Goal: Information Seeking & Learning: Check status

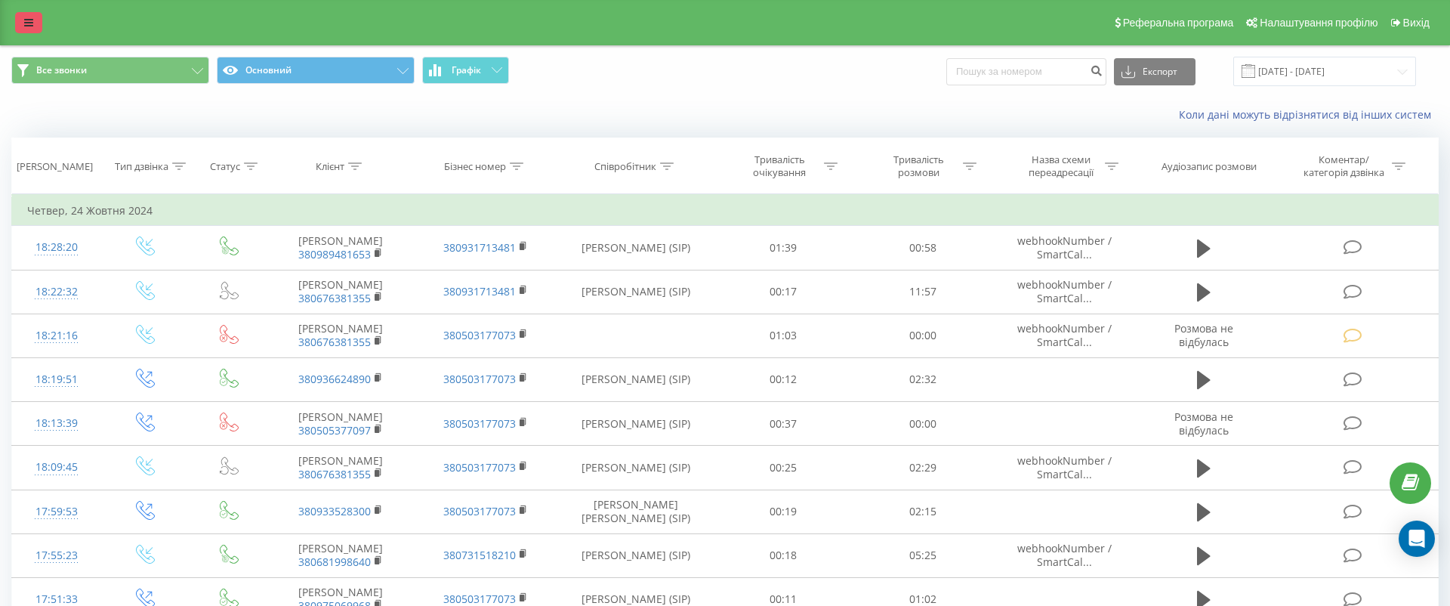
click at [32, 23] on icon at bounding box center [28, 22] width 9 height 11
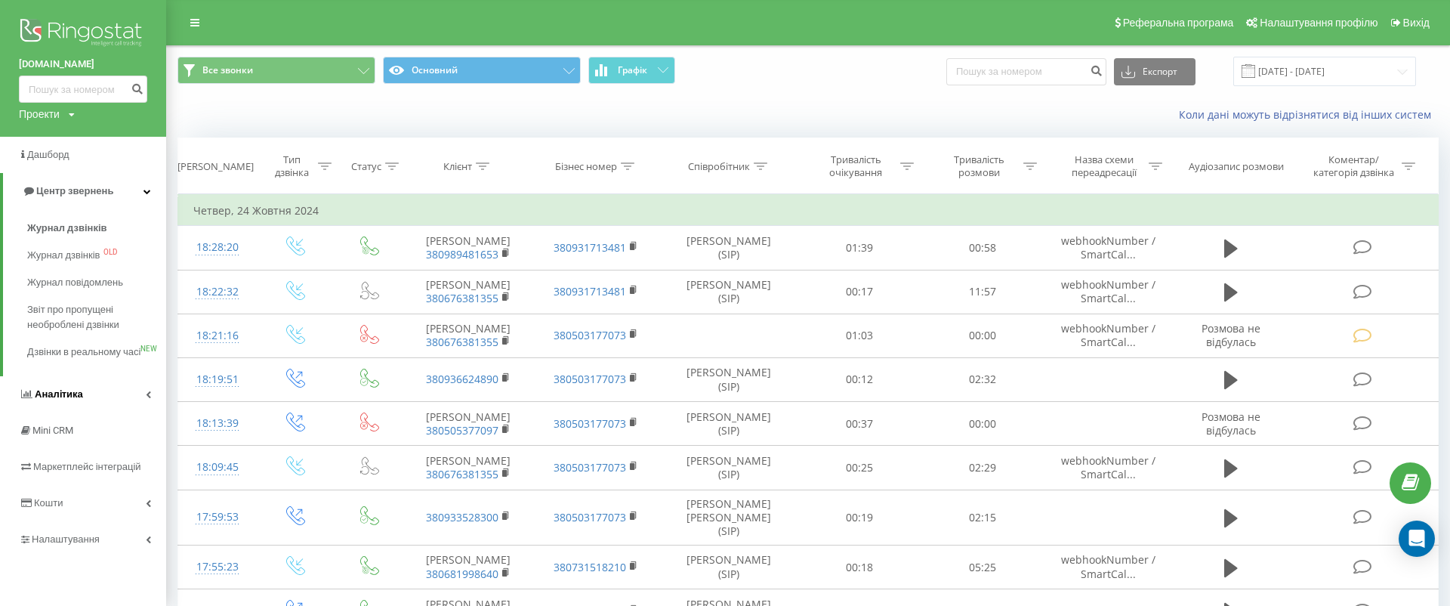
click at [110, 411] on link "Аналiтика" at bounding box center [83, 394] width 166 height 36
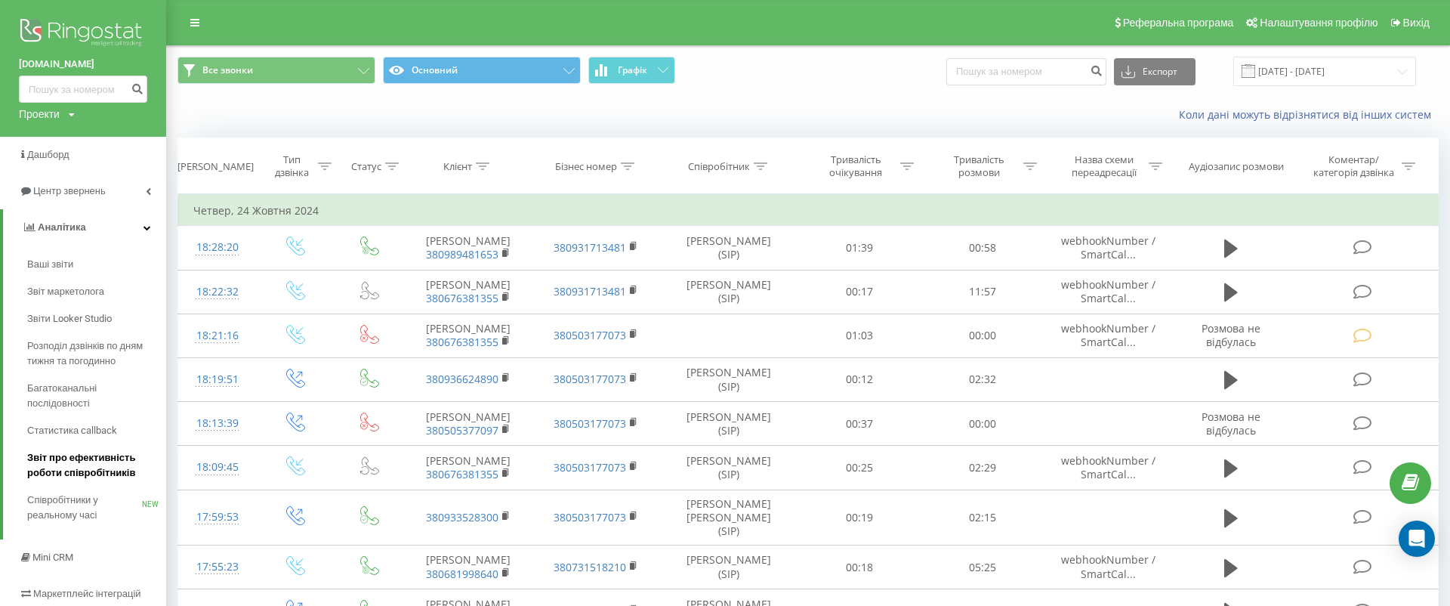
click at [129, 471] on span "Звіт про ефективність роботи співробітників" at bounding box center [92, 465] width 131 height 30
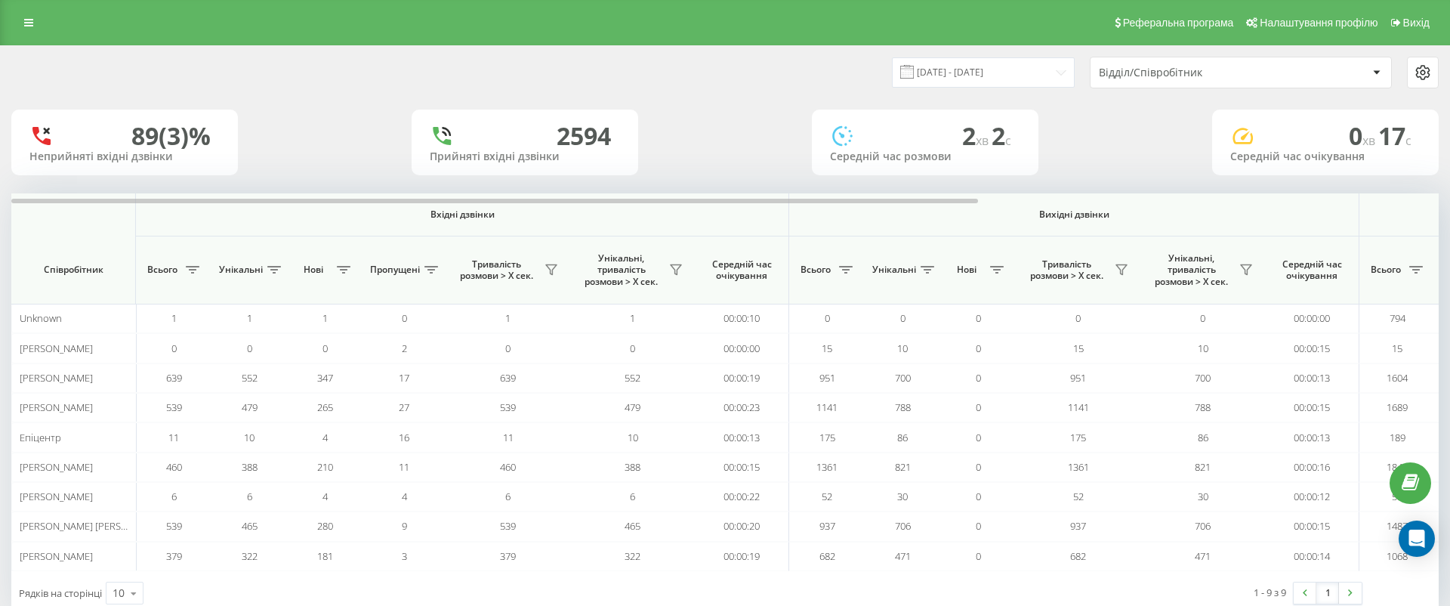
click at [970, 55] on div "23.08.2025 - 23.09.2025 Відділ/Співробітник" at bounding box center [725, 72] width 1448 height 53
click at [970, 74] on input "[DATE] - [DATE]" at bounding box center [983, 71] width 183 height 29
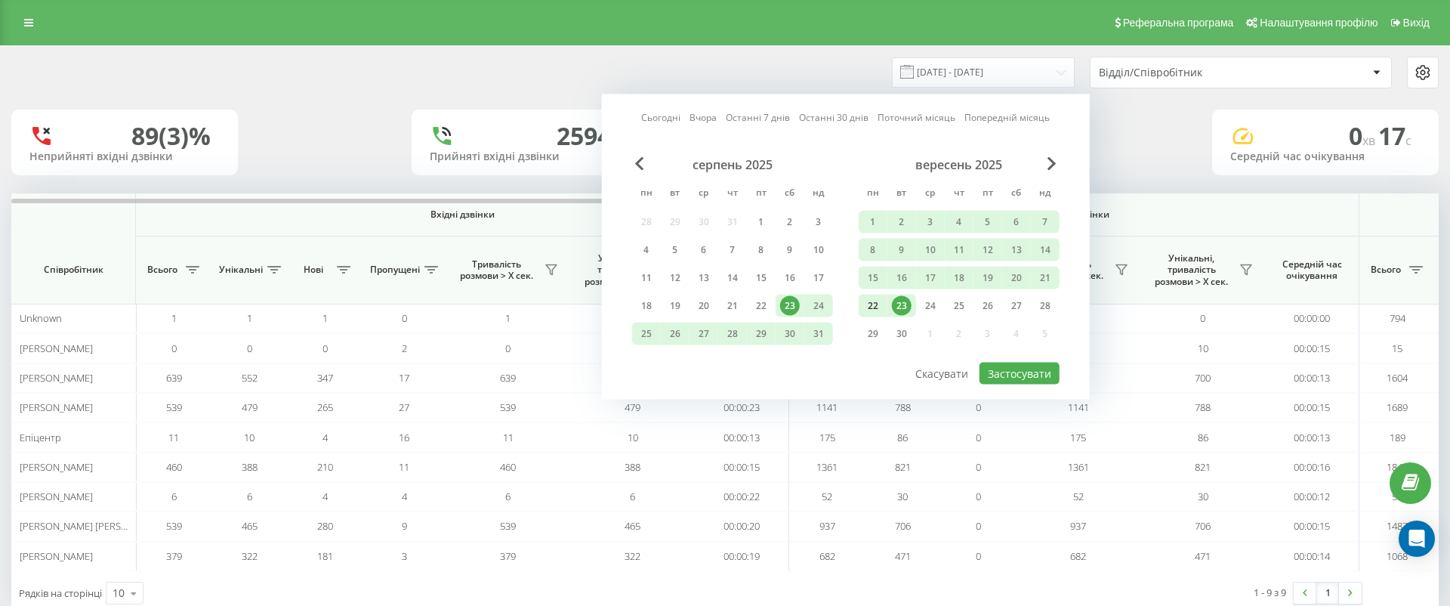
click at [877, 302] on div "22" at bounding box center [873, 306] width 20 height 20
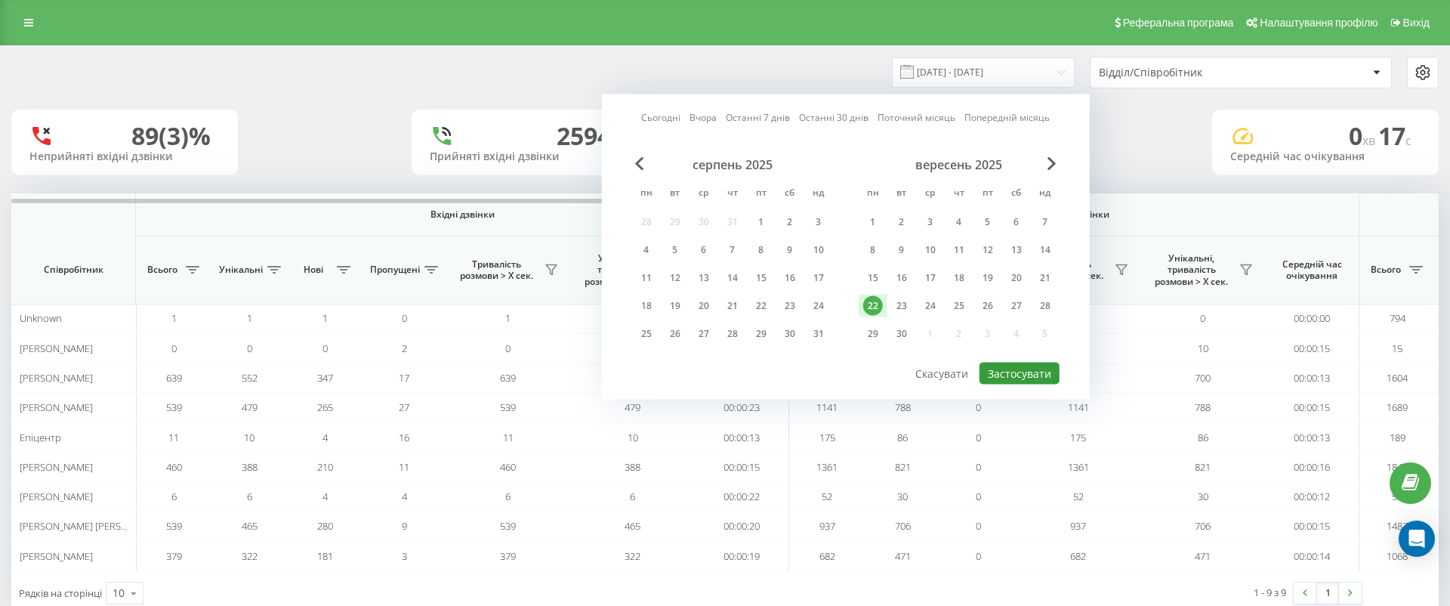
click at [1010, 371] on button "Застосувати" at bounding box center [1019, 373] width 80 height 22
type input "22.09.2025 - 22.09.2025"
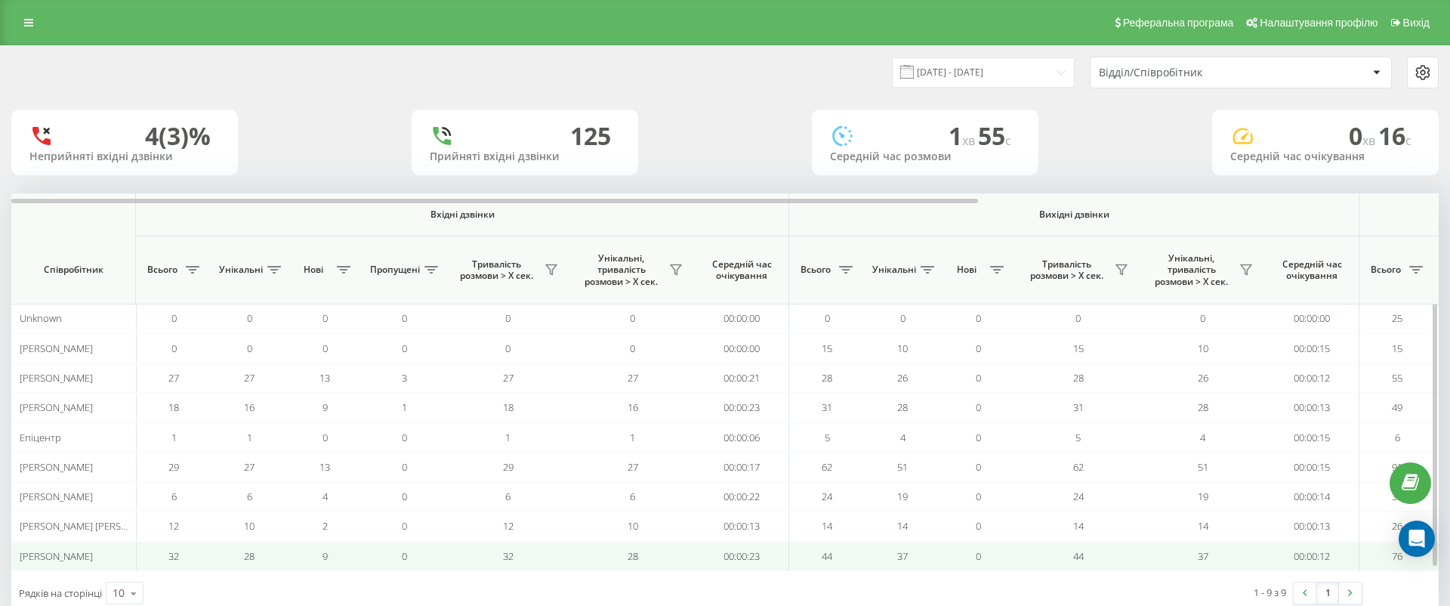
scroll to position [35, 0]
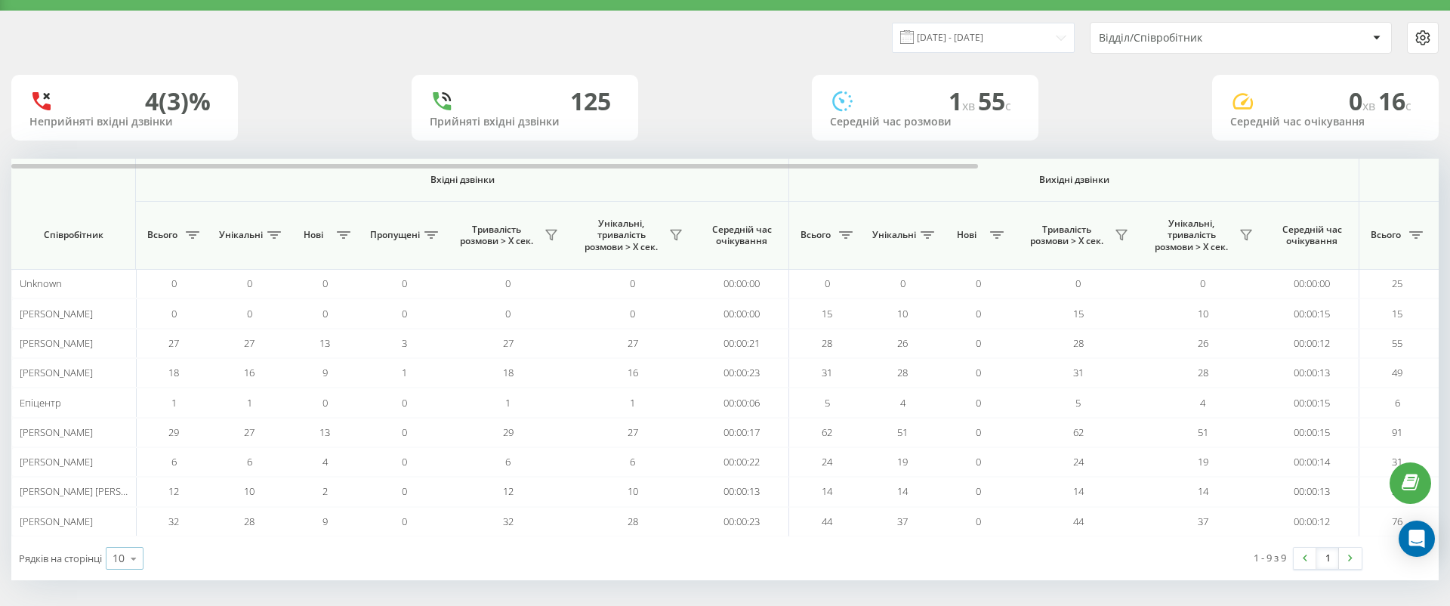
click at [137, 547] on icon at bounding box center [133, 558] width 23 height 29
click at [137, 530] on div "100" at bounding box center [124, 536] width 36 height 22
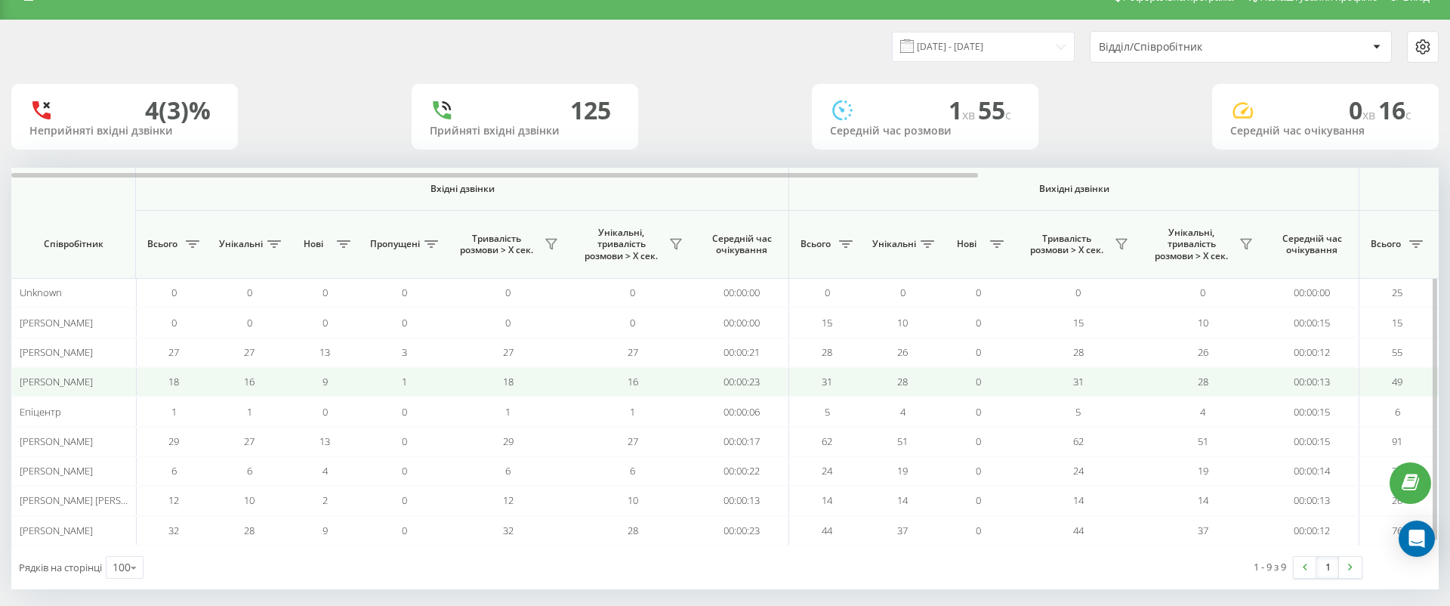
scroll to position [0, 1]
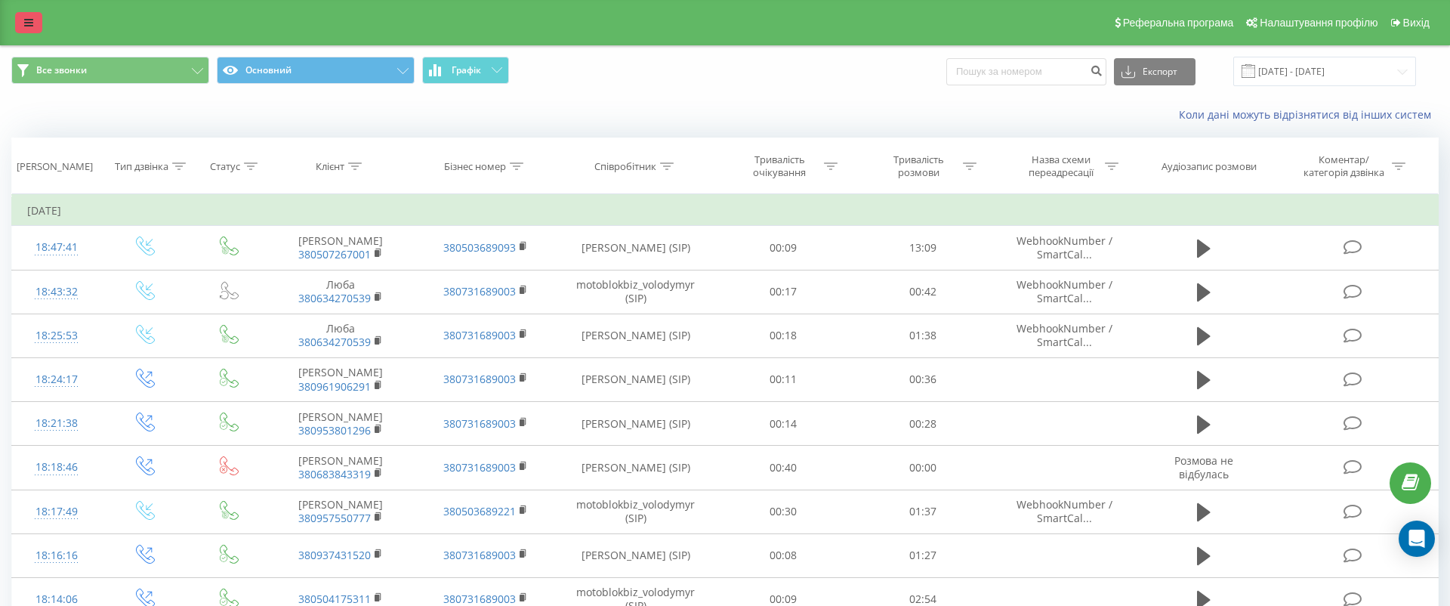
click at [28, 15] on link at bounding box center [28, 22] width 27 height 21
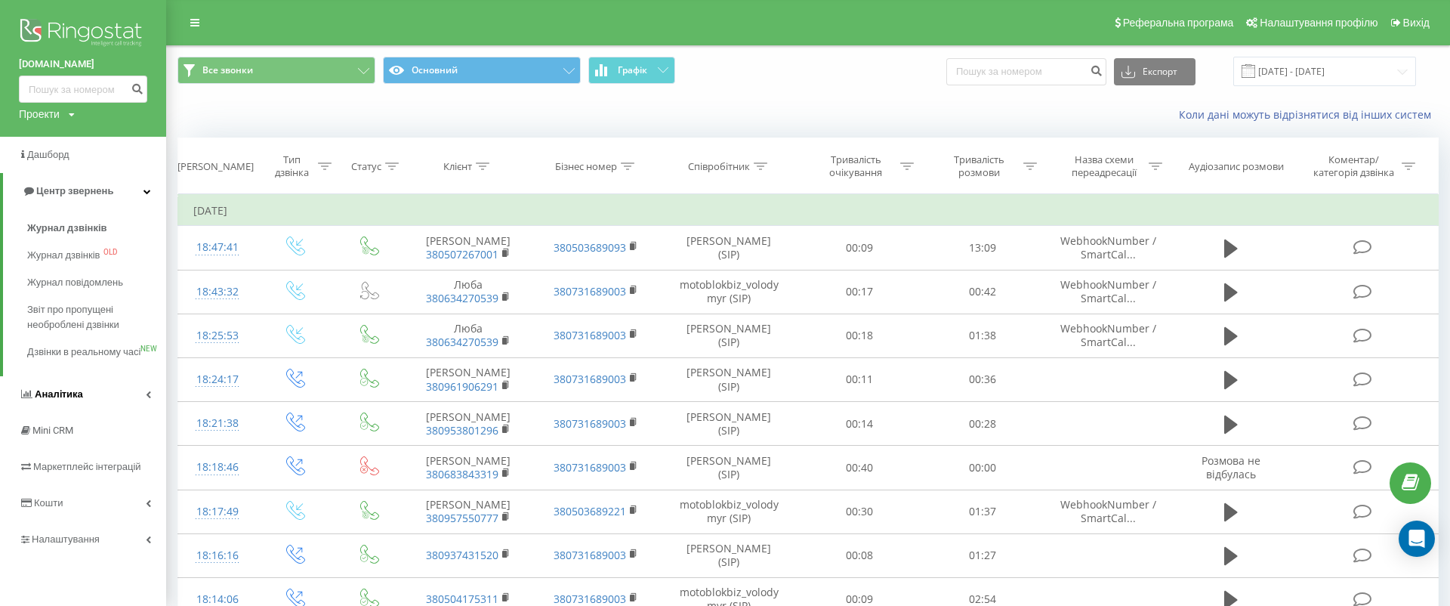
click at [111, 411] on link "Аналiтика" at bounding box center [83, 394] width 166 height 36
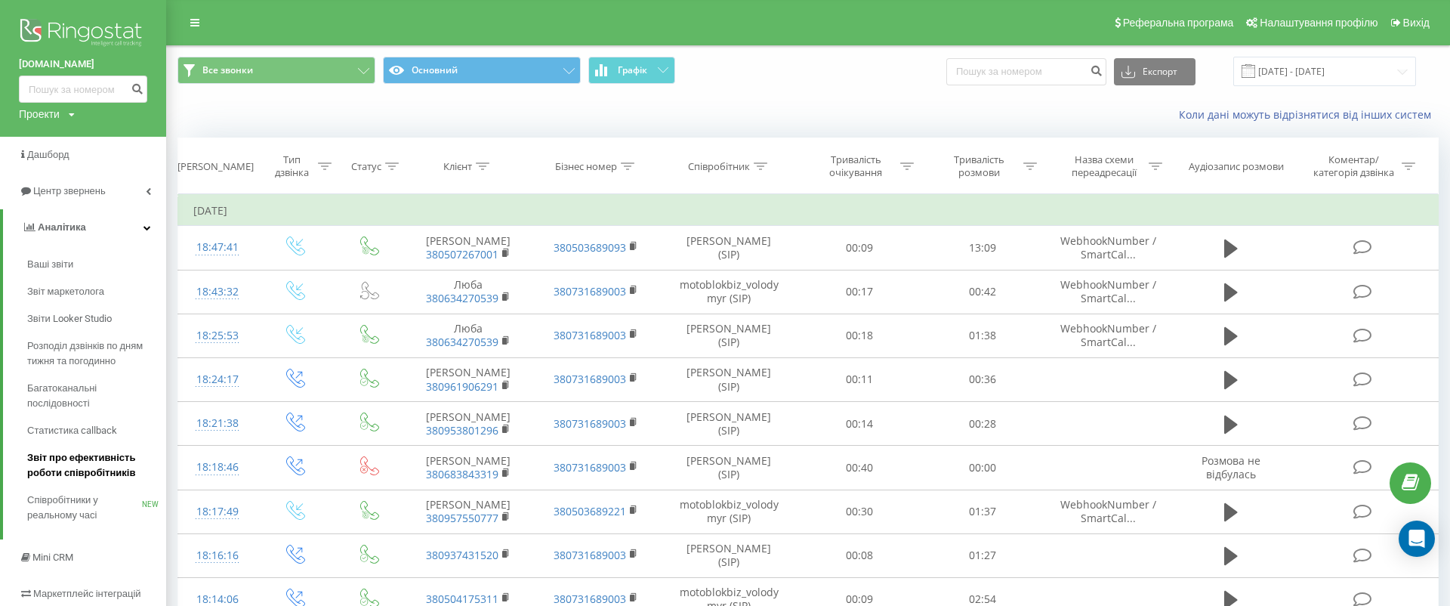
click at [139, 463] on span "Звіт про ефективність роботи співробітників" at bounding box center [92, 465] width 131 height 30
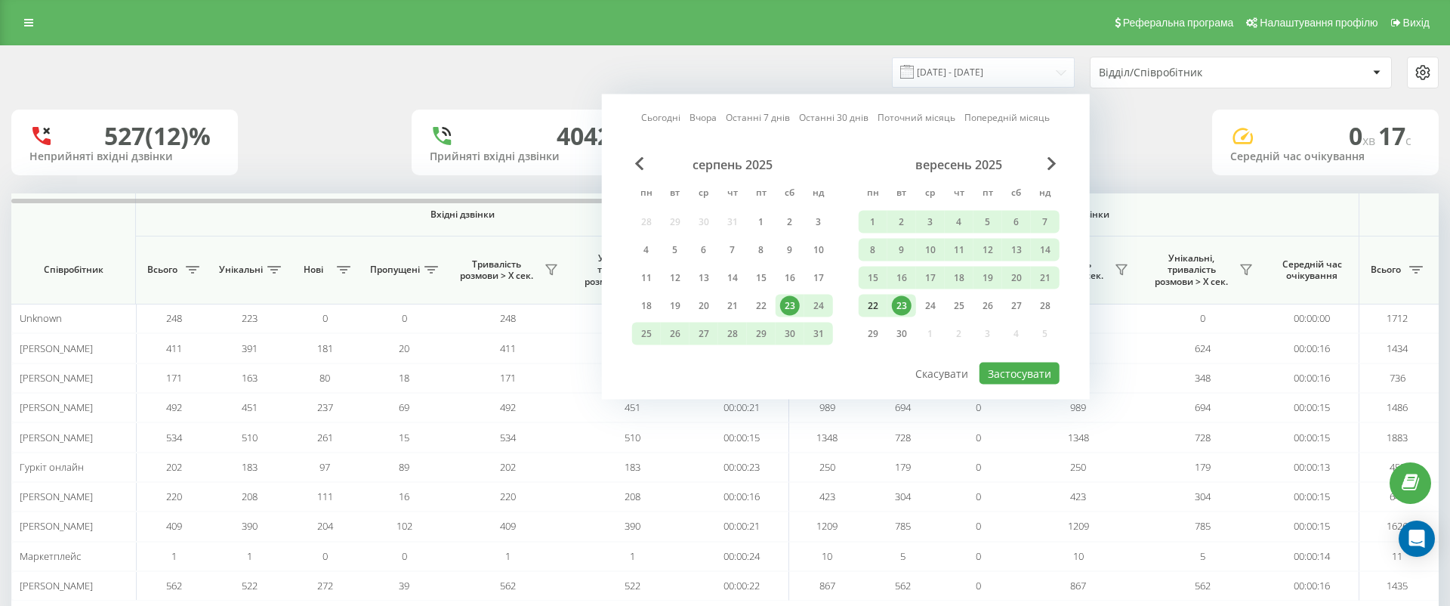
click at [881, 297] on div "22" at bounding box center [873, 306] width 20 height 20
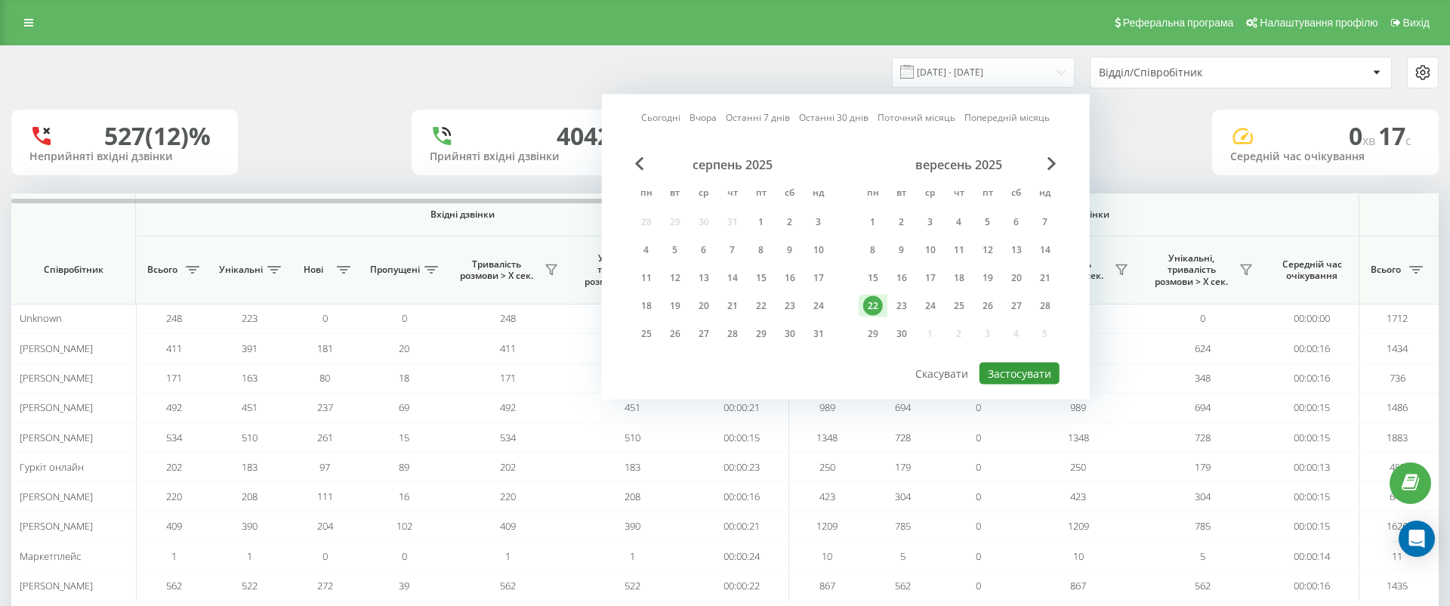
click at [1040, 371] on button "Застосувати" at bounding box center [1019, 373] width 80 height 22
type input "22.09.2025 - 22.09.2025"
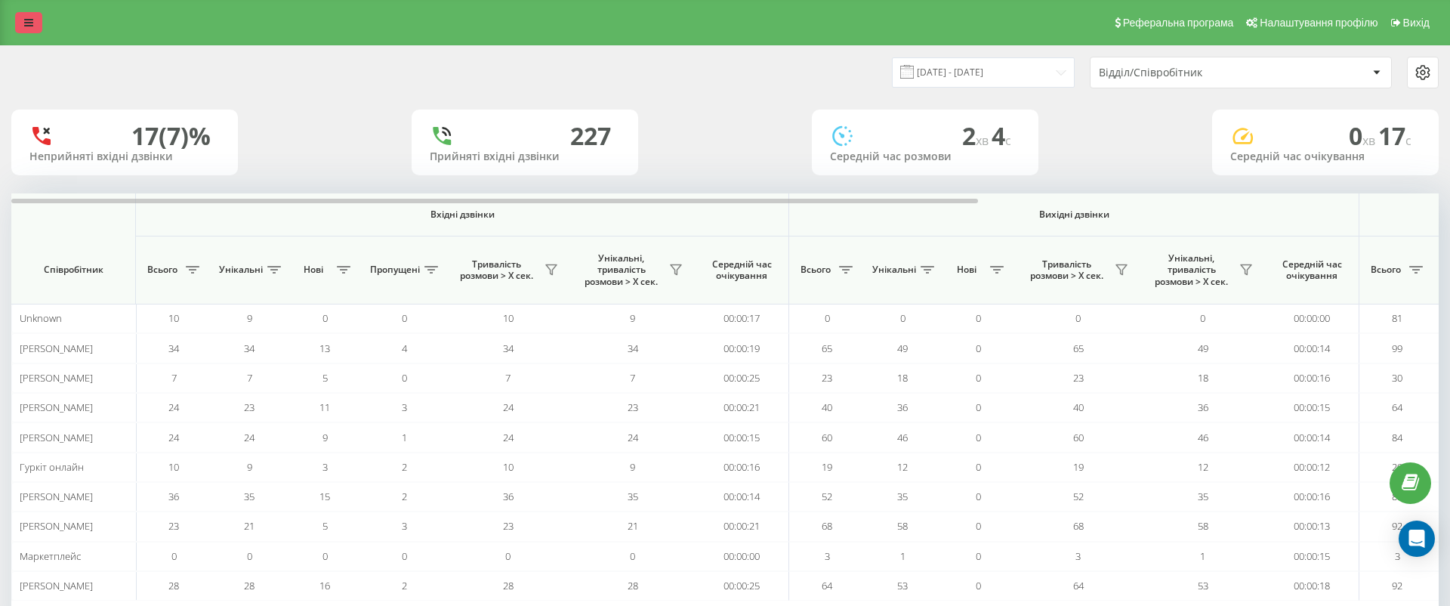
click at [30, 26] on icon at bounding box center [28, 22] width 9 height 11
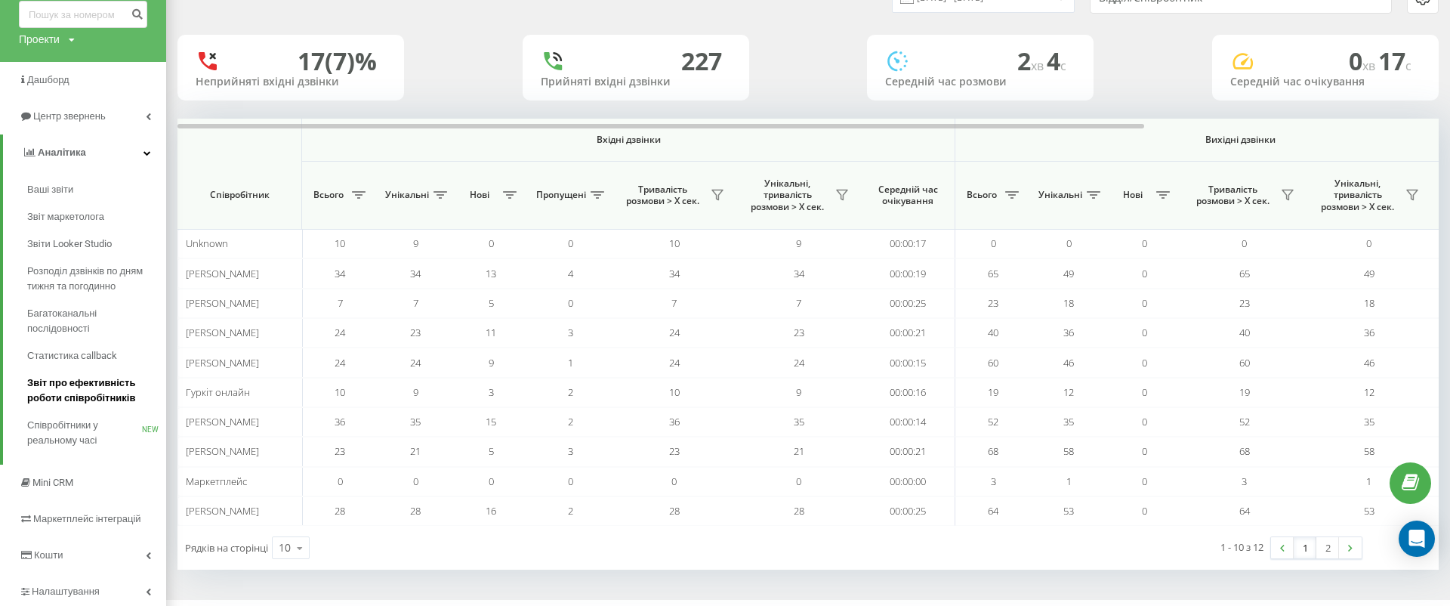
scroll to position [116, 0]
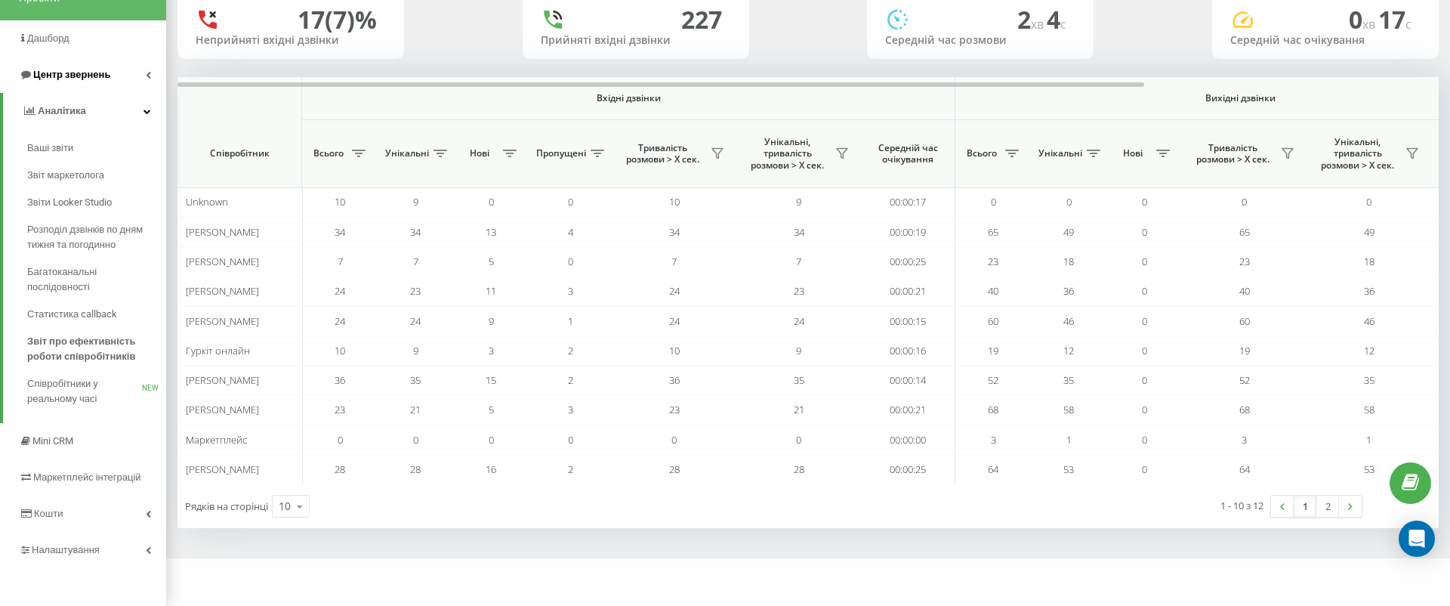
click at [128, 75] on link "Центр звернень" at bounding box center [83, 75] width 166 height 36
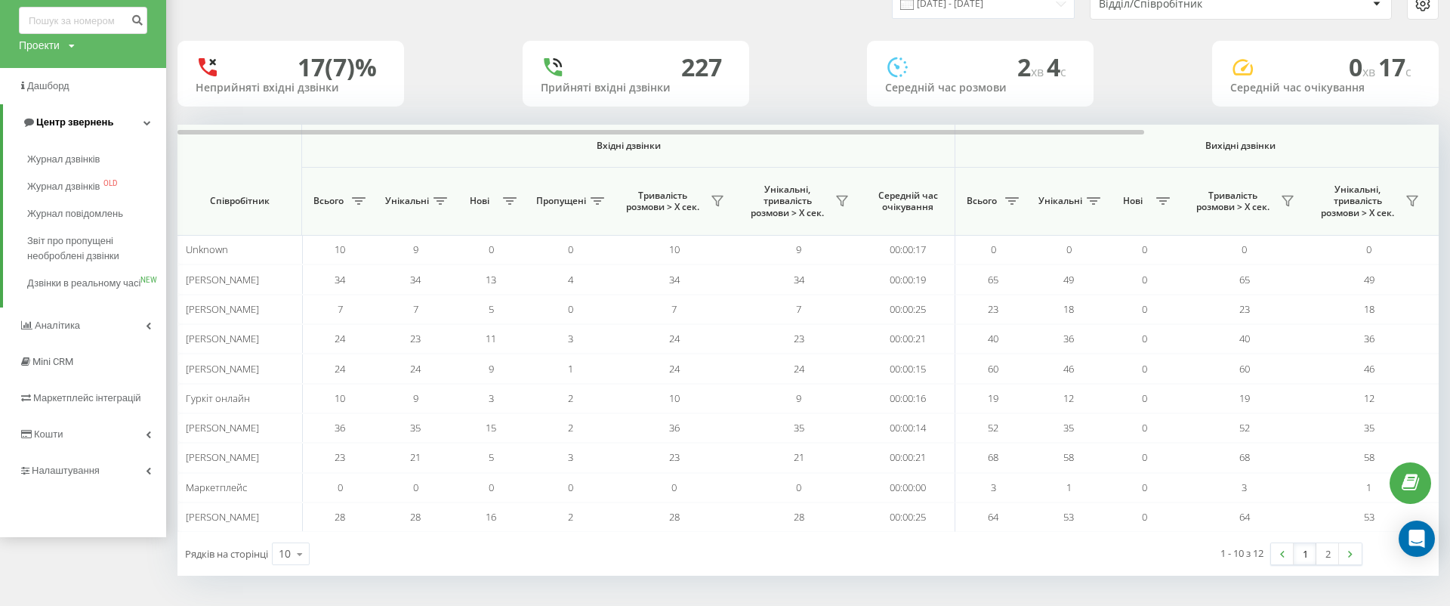
scroll to position [64, 0]
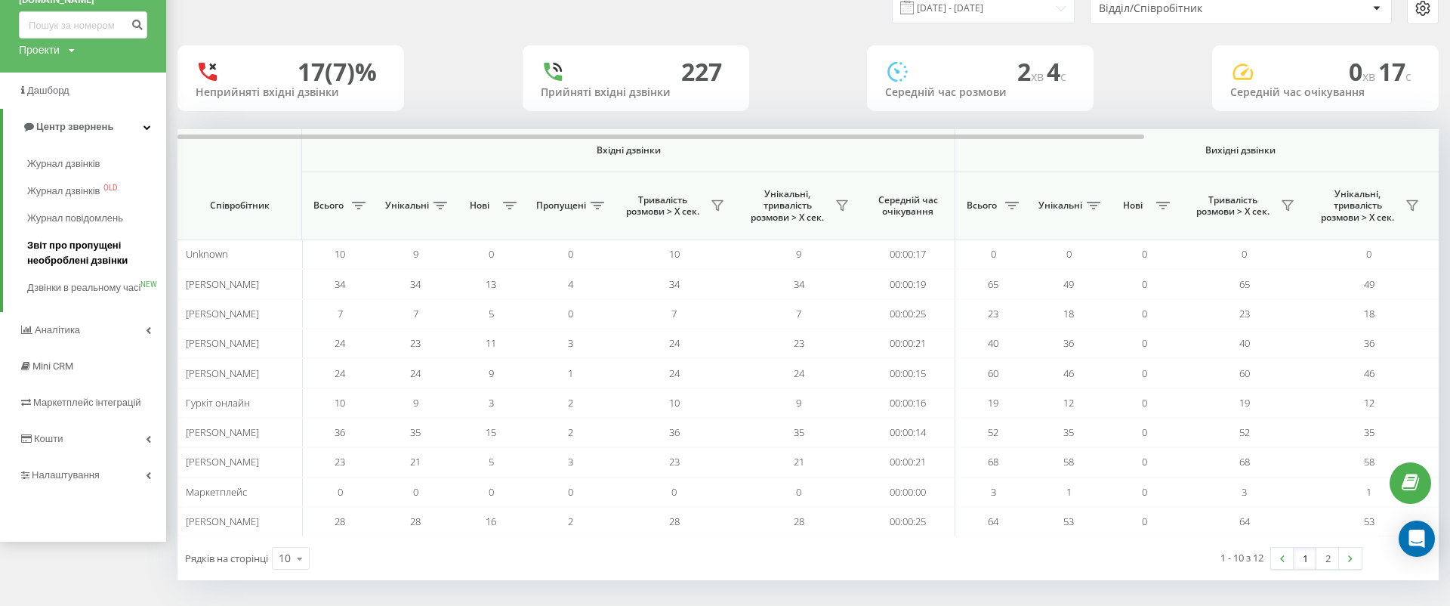
click at [97, 256] on span "Звіт про пропущені необроблені дзвінки" at bounding box center [92, 253] width 131 height 30
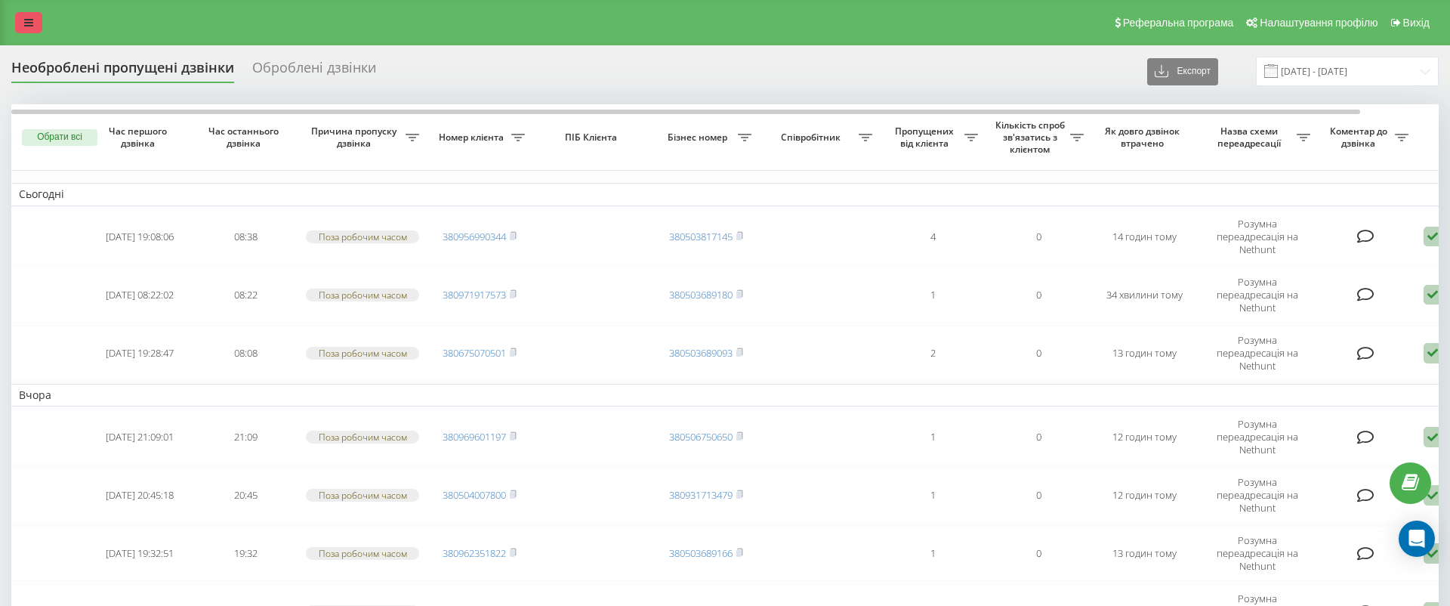
click at [23, 21] on link at bounding box center [28, 22] width 27 height 21
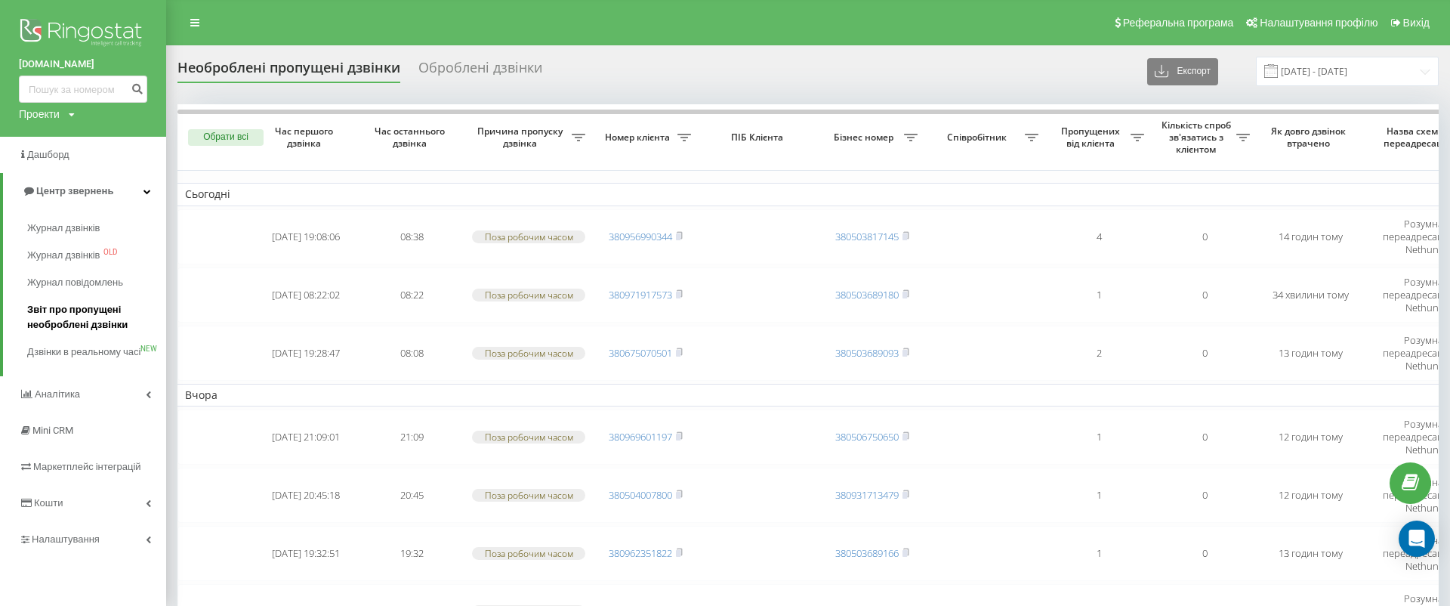
click at [122, 318] on span "Звіт про пропущені необроблені дзвінки" at bounding box center [92, 317] width 131 height 30
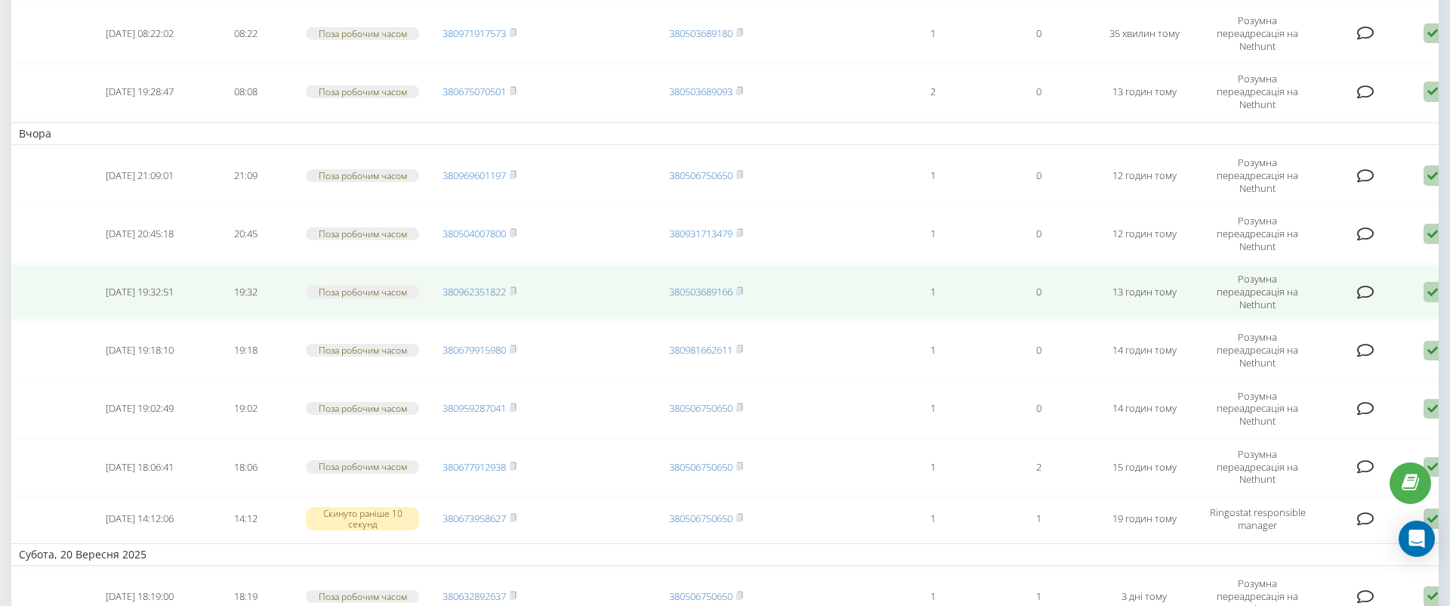
scroll to position [0, 9]
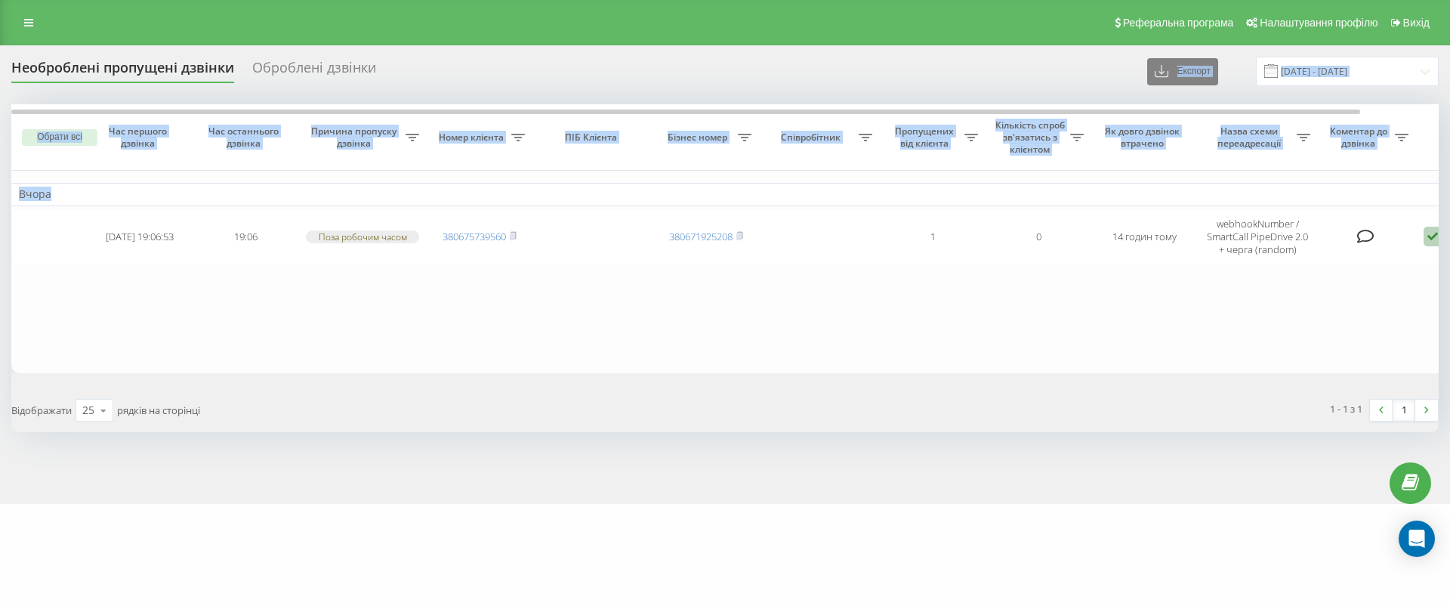
drag, startPoint x: 850, startPoint y: 199, endPoint x: 295, endPoint y: 76, distance: 568.4
click at [295, 76] on div "Необроблені пропущені дзвінки Оброблені дзвінки Експорт .csv .xlsx [DATE] - [DA…" at bounding box center [724, 244] width 1427 height 375
click at [29, 25] on icon at bounding box center [28, 22] width 9 height 11
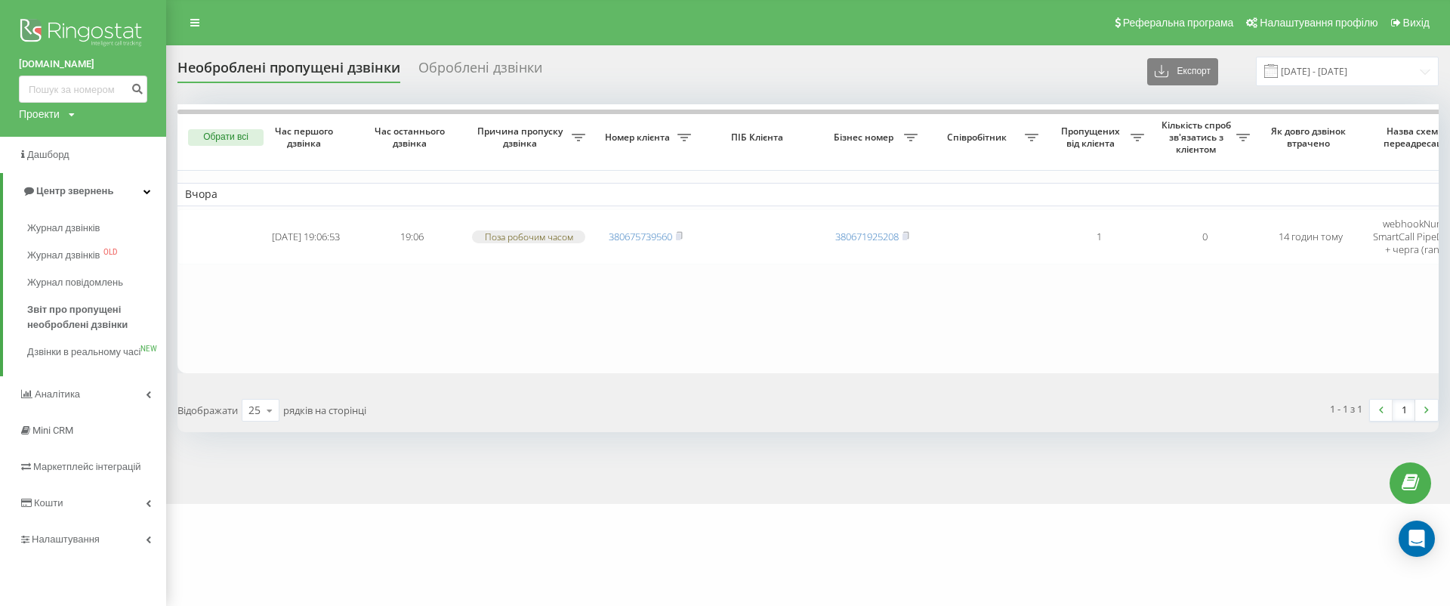
click at [856, 313] on table "Вчора [DATE] 19:06:53 19:06 Поза робочим часом 380675739560 380671925208 1 0 14…" at bounding box center [932, 238] width 1510 height 268
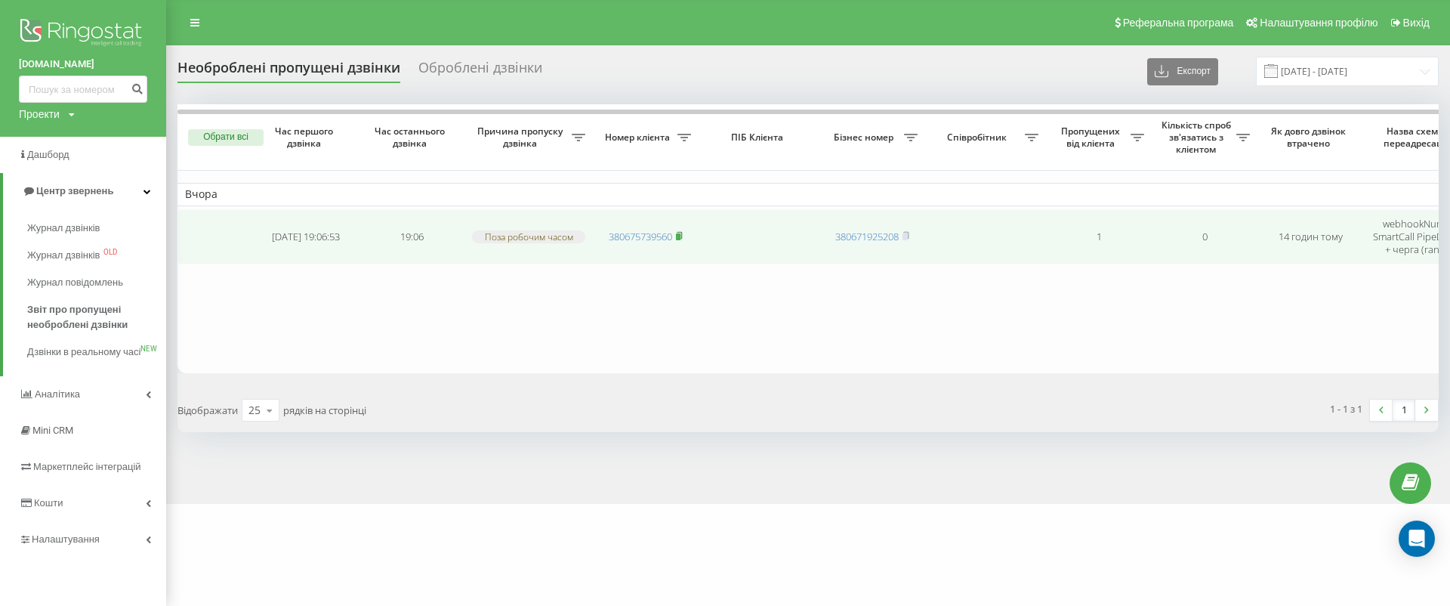
click at [682, 232] on icon at bounding box center [678, 235] width 5 height 7
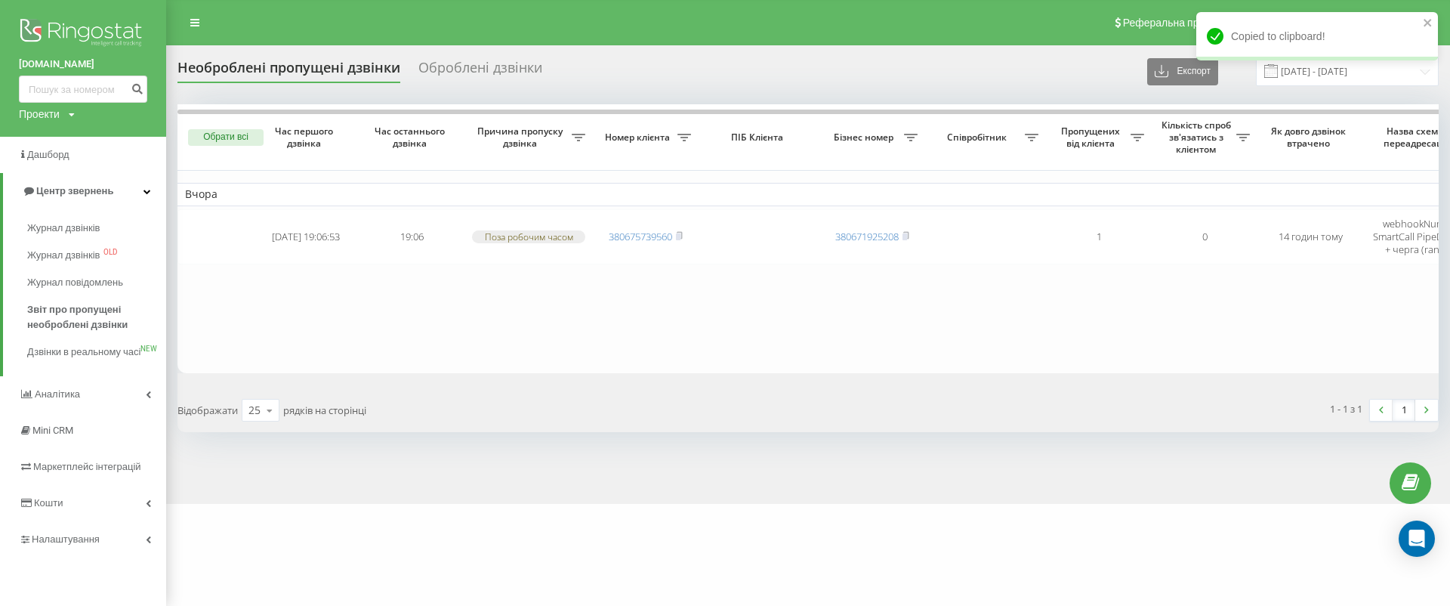
click at [885, 304] on table "Вчора [DATE] 19:06:53 19:06 Поза робочим часом 380675739560 380671925208 1 0 14…" at bounding box center [932, 238] width 1510 height 268
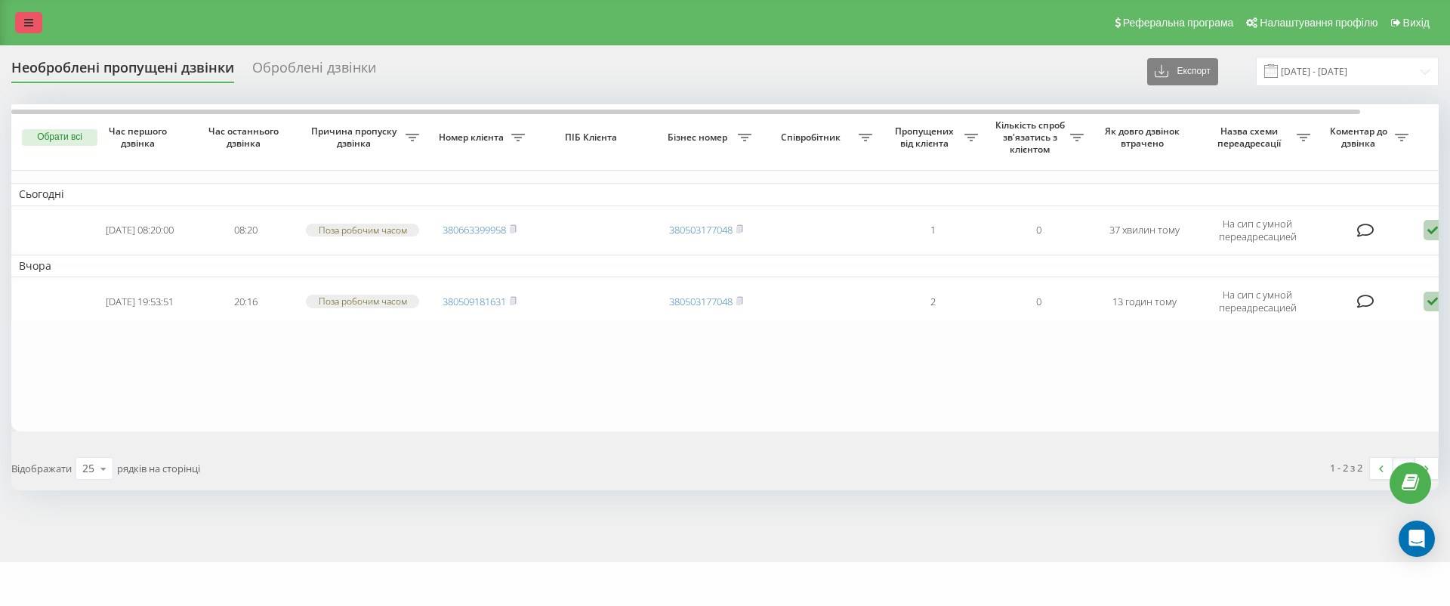
click at [20, 17] on link at bounding box center [28, 22] width 27 height 21
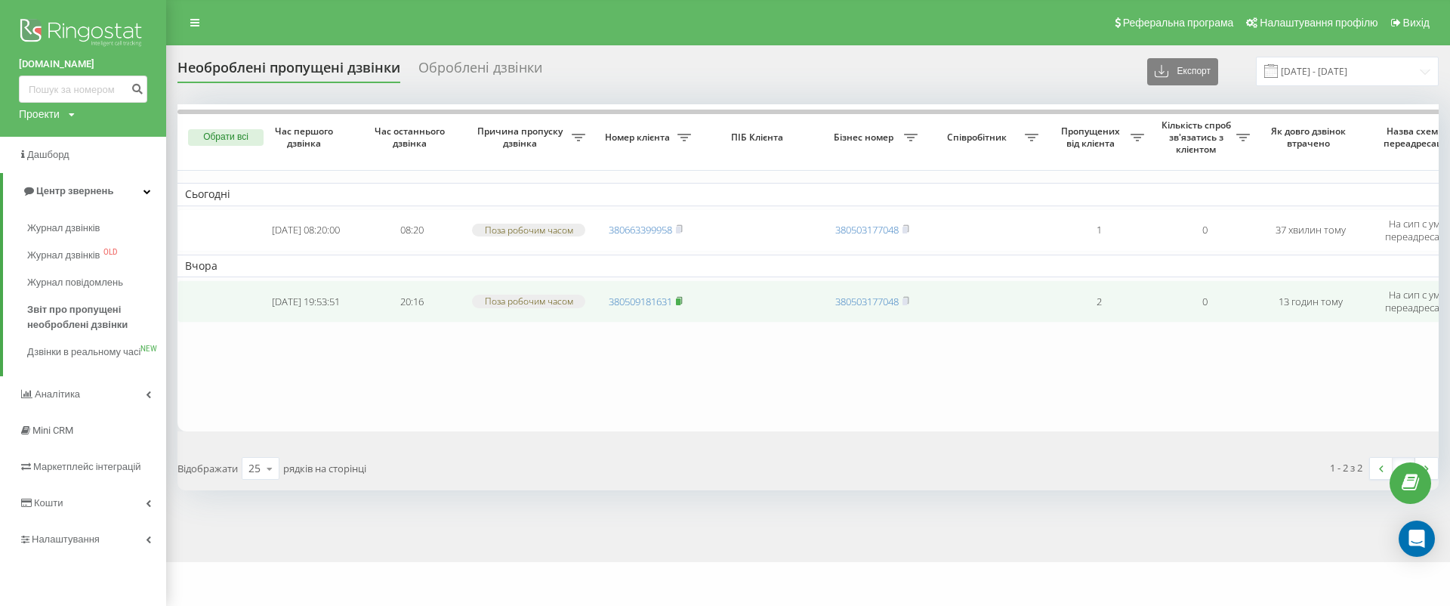
click at [680, 298] on rect at bounding box center [678, 301] width 5 height 7
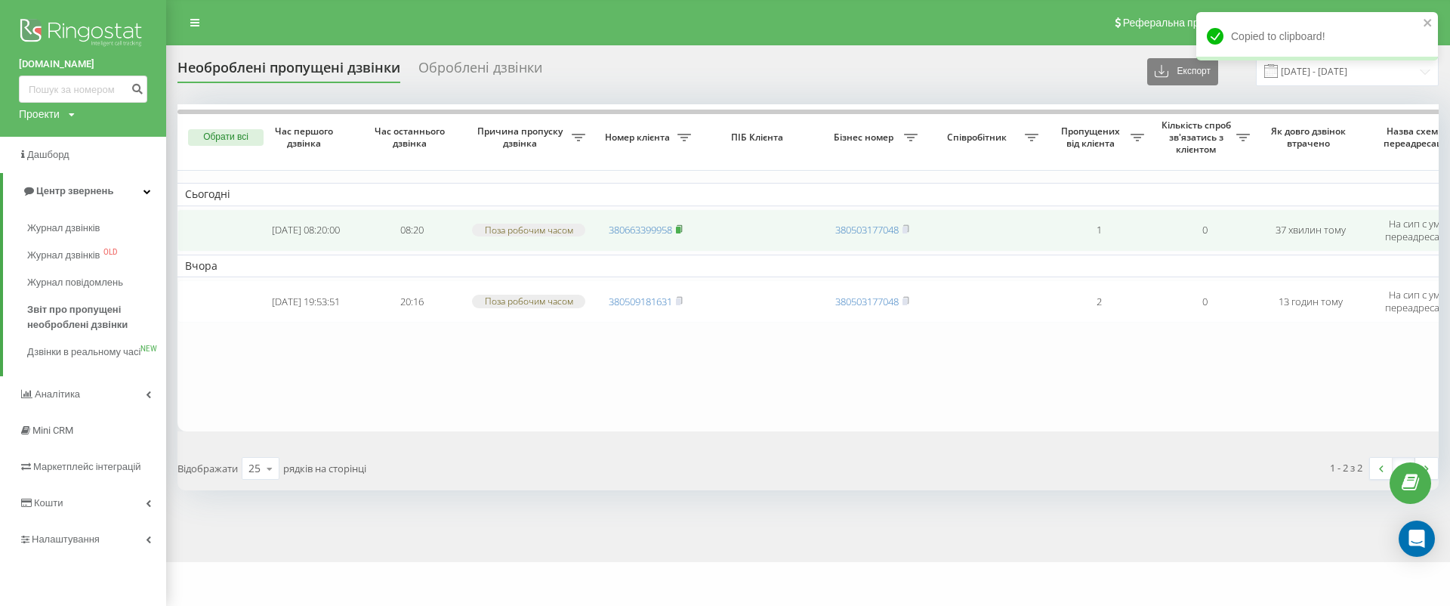
click at [679, 230] on rect at bounding box center [678, 230] width 5 height 7
